Goal: Information Seeking & Learning: Learn about a topic

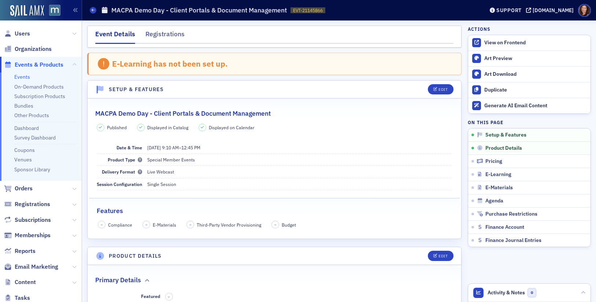
scroll to position [38, 0]
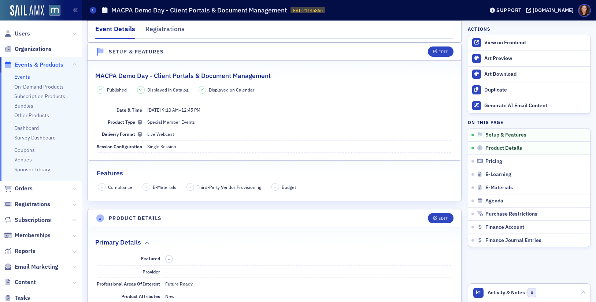
click at [14, 77] on link "Events" at bounding box center [22, 77] width 16 height 7
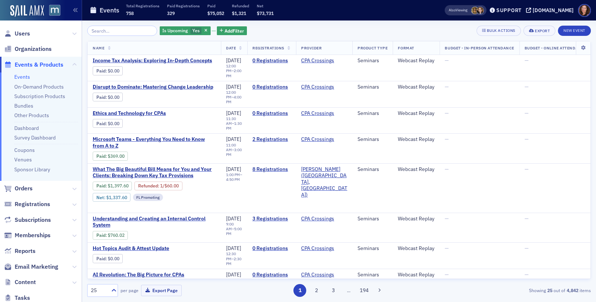
click at [107, 31] on input "search" at bounding box center [122, 31] width 70 height 10
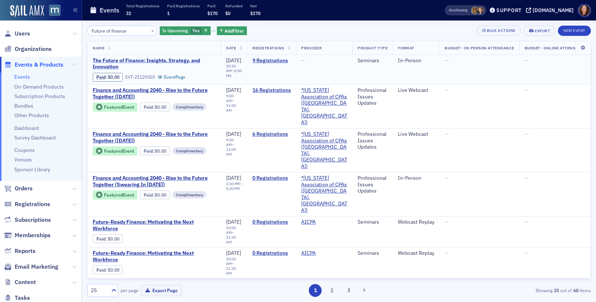
type input "Future of finance"
click at [153, 61] on span "The Future of Finance: Insights, Strategy, and Innovation" at bounding box center [154, 63] width 123 height 13
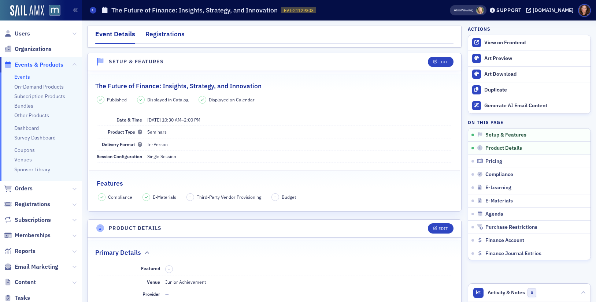
click at [166, 38] on div "Registrations" at bounding box center [164, 36] width 39 height 14
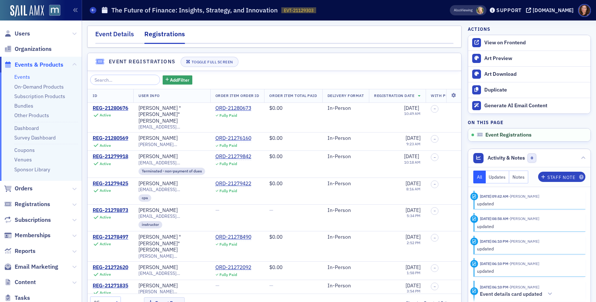
click at [115, 33] on div "Event Details" at bounding box center [114, 36] width 39 height 14
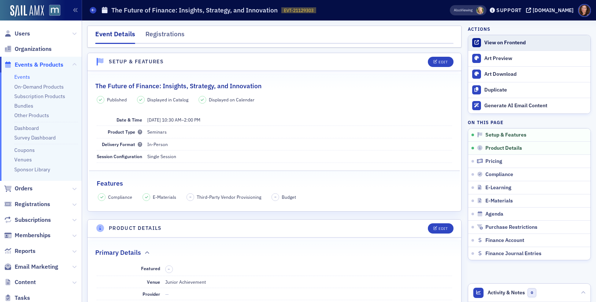
click at [519, 46] on div "View on Frontend" at bounding box center [535, 43] width 103 height 7
click at [176, 34] on div "Registrations" at bounding box center [164, 36] width 39 height 14
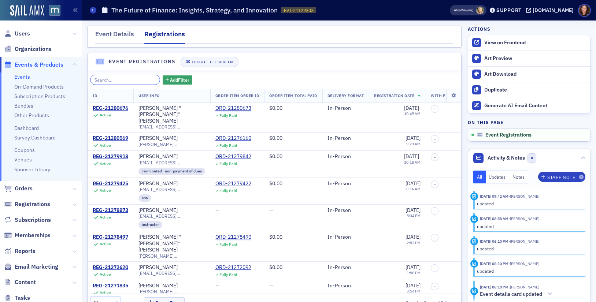
click at [132, 81] on input "search" at bounding box center [125, 80] width 70 height 10
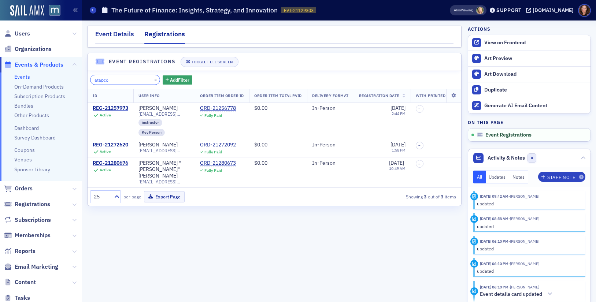
type input "atapco"
click at [119, 32] on div "Event Details" at bounding box center [114, 36] width 39 height 14
